Goal: Task Accomplishment & Management: Manage account settings

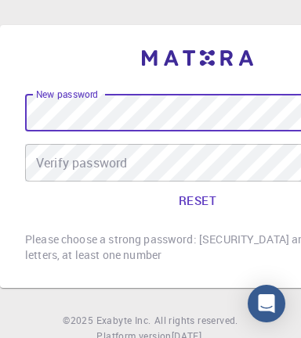
click at [190, 198] on button "RESET" at bounding box center [197, 201] width 345 height 38
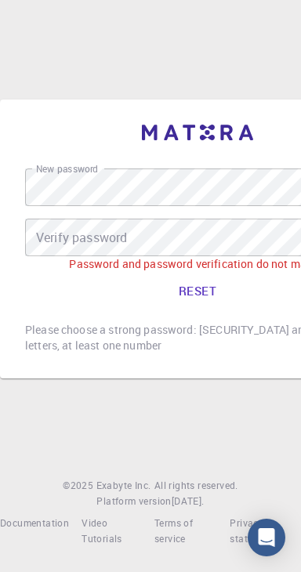
click at [48, 256] on div "Verify password Verify password" at bounding box center [197, 238] width 345 height 38
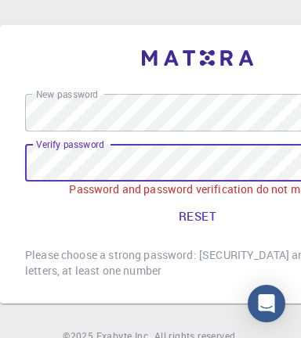
click at [201, 214] on button "RESET" at bounding box center [197, 216] width 345 height 38
